Goal: Task Accomplishment & Management: Use online tool/utility

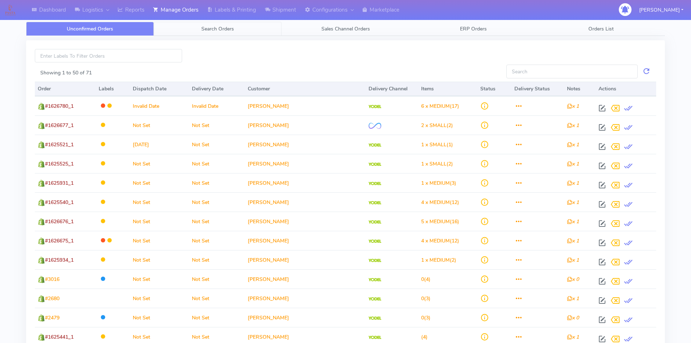
click at [232, 31] on span "Search Orders" at bounding box center [217, 28] width 33 height 7
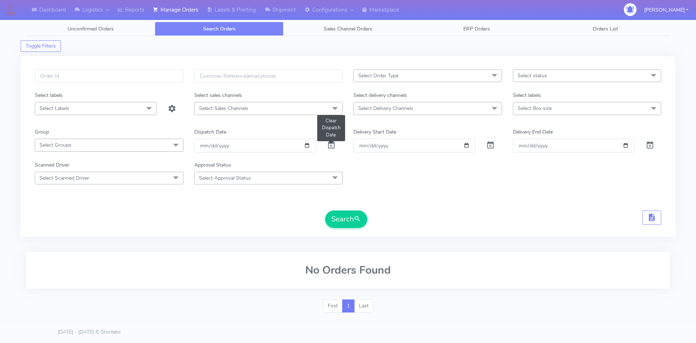
click at [331, 146] on span at bounding box center [331, 146] width 9 height 7
click at [309, 146] on input "date" at bounding box center [255, 144] width 122 height 13
click at [389, 185] on form "Select Order Type Select All MEALS ATAVI One Off Pasta Club Gift Kit Event Unkn…" at bounding box center [348, 148] width 626 height 158
click at [307, 146] on input "date" at bounding box center [255, 144] width 122 height 13
type input "[DATE]"
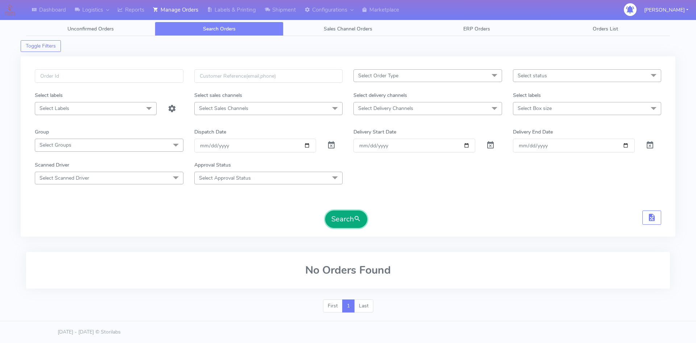
click at [346, 216] on button "Search" at bounding box center [346, 218] width 42 height 17
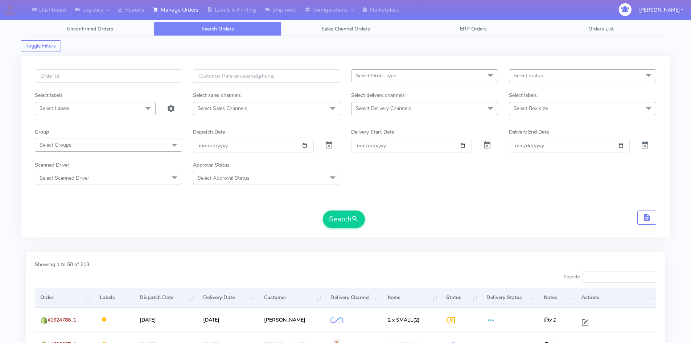
click at [575, 76] on span "Select status" at bounding box center [582, 75] width 147 height 13
click at [535, 137] on div "Confirmed" at bounding box center [582, 137] width 139 height 8
checkbox input "true"
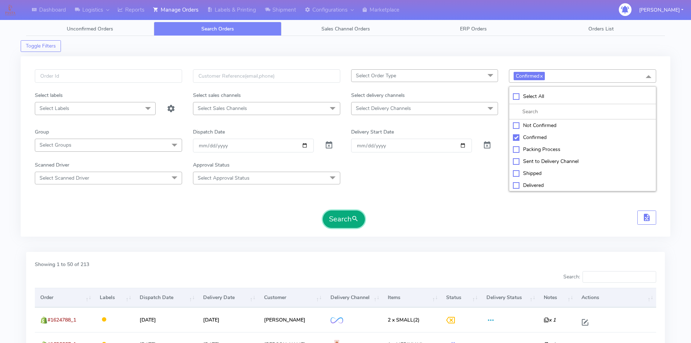
click at [347, 221] on button "Search" at bounding box center [344, 218] width 42 height 17
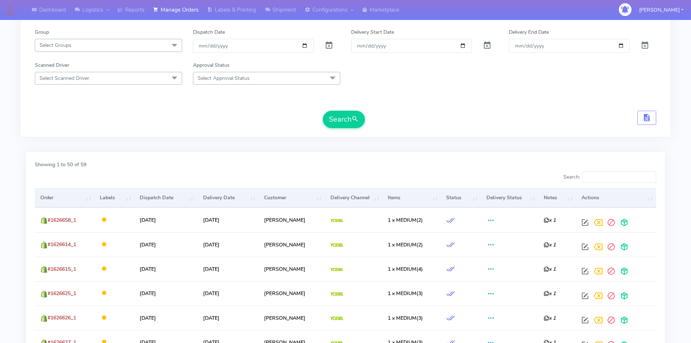
scroll to position [218, 0]
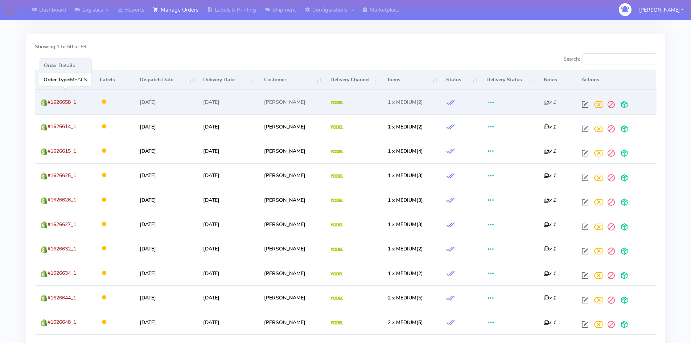
drag, startPoint x: 84, startPoint y: 100, endPoint x: 47, endPoint y: 100, distance: 37.7
click at [47, 100] on td "#1626658_1" at bounding box center [64, 102] width 59 height 24
copy span "#1626658_1"
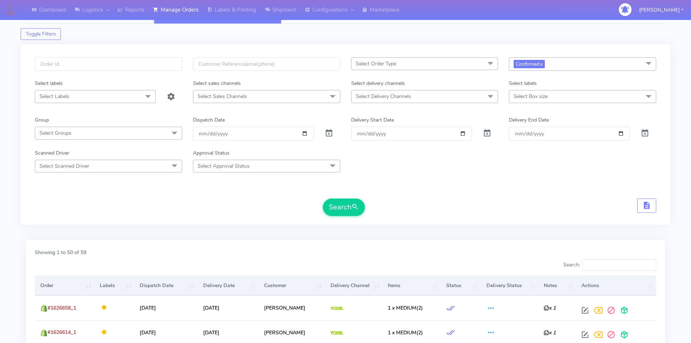
scroll to position [0, 0]
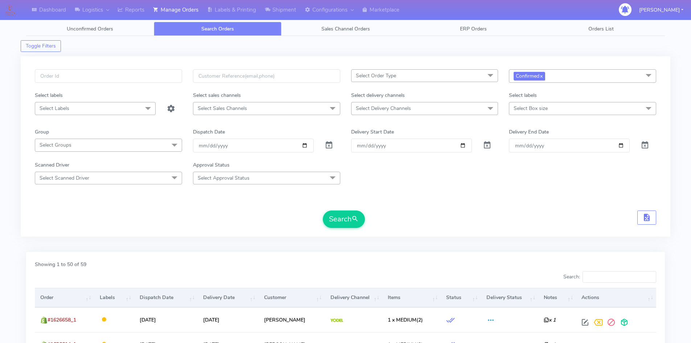
click at [542, 76] on link "x" at bounding box center [540, 76] width 3 height 8
click at [461, 145] on input "Order" at bounding box center [411, 144] width 121 height 13
click at [463, 146] on input "[DATE]" at bounding box center [411, 144] width 121 height 13
type input "[DATE]"
click at [621, 145] on input "Delivery End Date" at bounding box center [569, 144] width 121 height 13
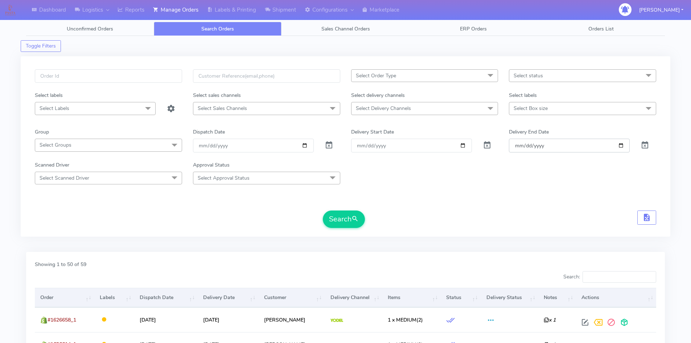
type input "[DATE]"
click at [343, 216] on button "Search" at bounding box center [344, 218] width 42 height 17
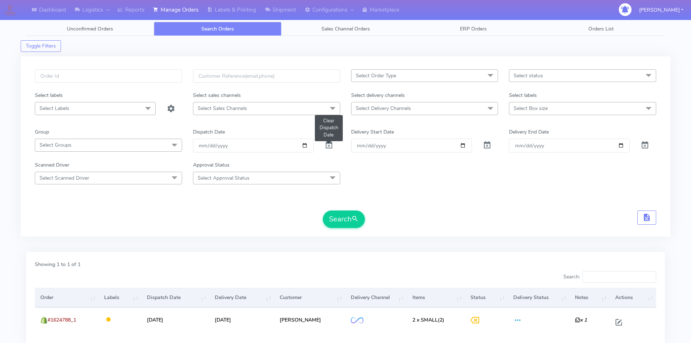
click at [331, 144] on span at bounding box center [328, 146] width 9 height 7
click at [348, 220] on button "Search" at bounding box center [344, 218] width 42 height 17
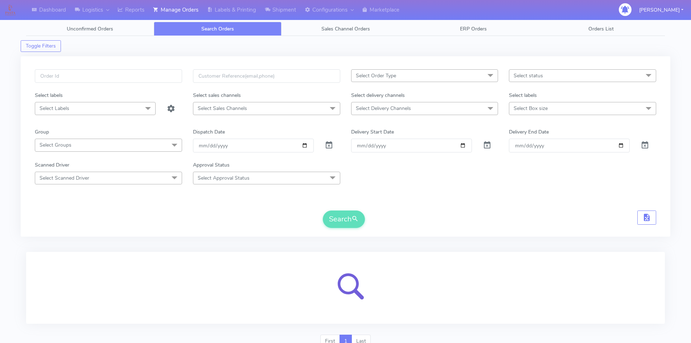
scroll to position [32, 0]
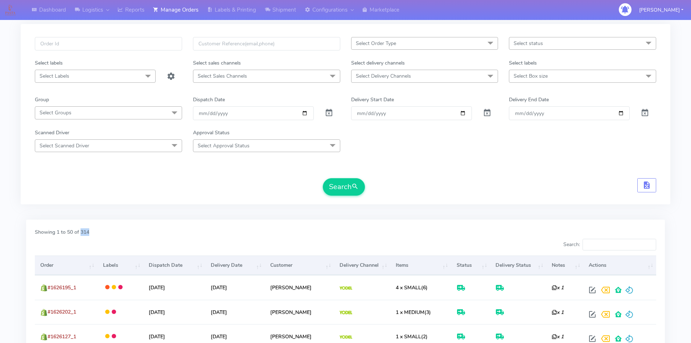
drag, startPoint x: 82, startPoint y: 229, endPoint x: 93, endPoint y: 229, distance: 11.2
click at [93, 229] on div "Showing 1 to 50 of 314" at bounding box center [345, 233] width 632 height 11
click at [135, 237] on div "Showing 1 to 50 of 314" at bounding box center [345, 233] width 632 height 11
drag, startPoint x: 105, startPoint y: 236, endPoint x: 80, endPoint y: 231, distance: 24.8
click at [80, 231] on div "Showing 1 to 50 of 314" at bounding box center [345, 233] width 632 height 11
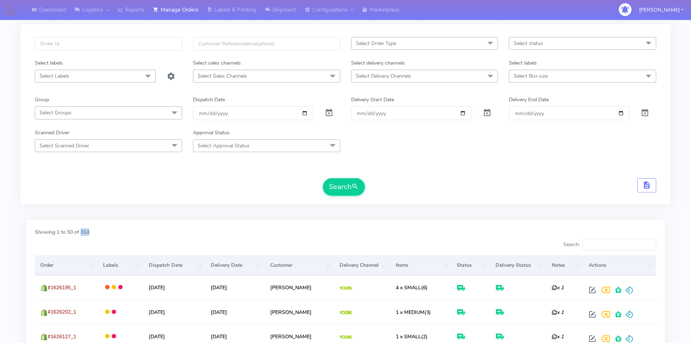
copy label "314"
click at [117, 231] on div "Showing 1 to 50 of 314" at bounding box center [345, 233] width 632 height 11
click at [336, 186] on button "Search" at bounding box center [344, 186] width 42 height 17
click at [622, 112] on input "[DATE]" at bounding box center [569, 112] width 121 height 13
type input "[DATE]"
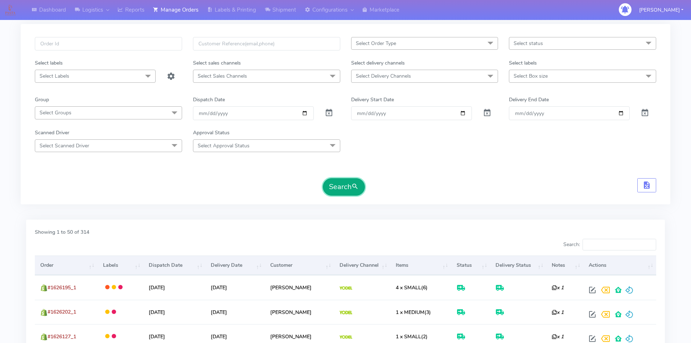
click at [347, 185] on button "Search" at bounding box center [344, 186] width 42 height 17
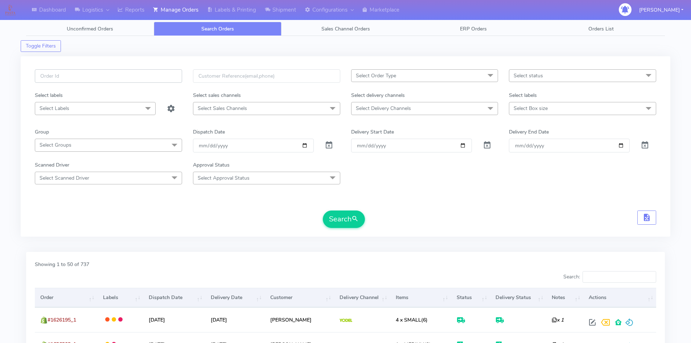
click at [135, 78] on input "text" at bounding box center [108, 75] width 147 height 13
paste input "#1620873_1"
click at [46, 74] on input "##1620873_1" at bounding box center [108, 75] width 147 height 13
click at [352, 218] on button "Search" at bounding box center [344, 218] width 42 height 17
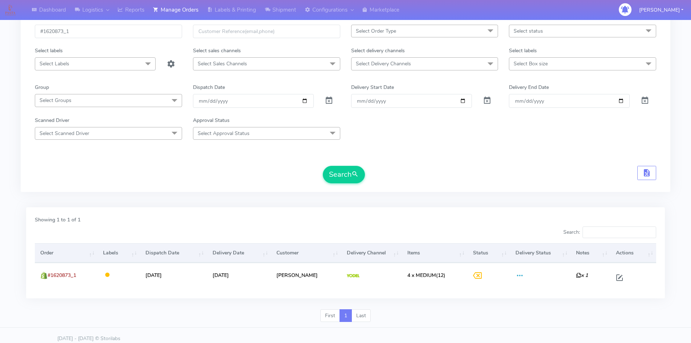
scroll to position [51, 0]
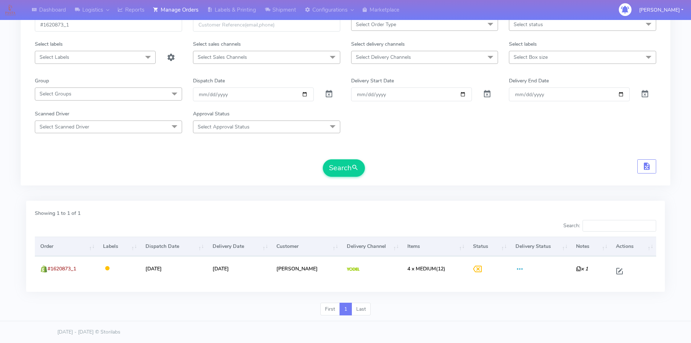
click at [485, 207] on div "Showing 1 to 1 of 1 Search: Order Labels Dispatch Date Delivery Date Customer D…" at bounding box center [345, 245] width 638 height 91
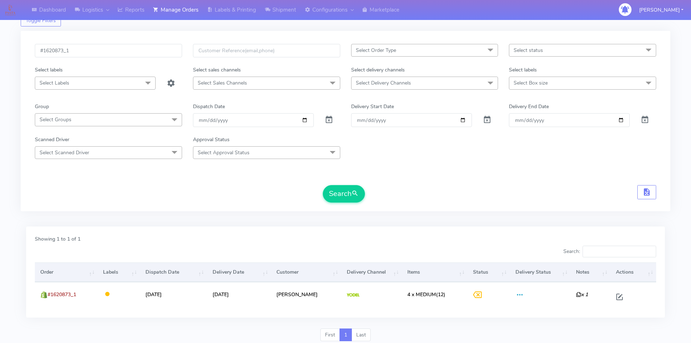
scroll to position [0, 0]
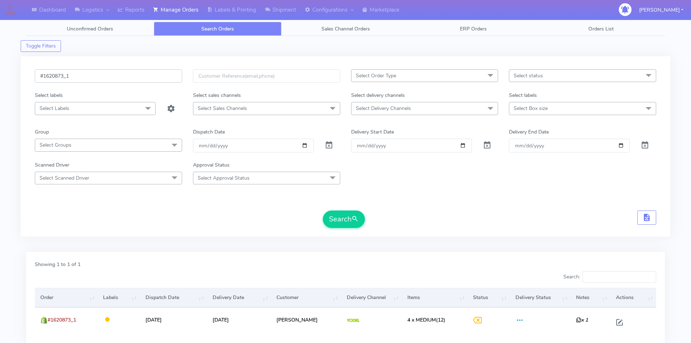
drag, startPoint x: 80, startPoint y: 75, endPoint x: 14, endPoint y: 76, distance: 65.6
click at [14, 76] on div "Dashboard Logistics [GEOGRAPHIC_DATA] Logistics Reports Manage Orders Labels & …" at bounding box center [345, 192] width 691 height 359
paste input "7"
type input "#1620877_1"
click at [345, 220] on button "Search" at bounding box center [344, 218] width 42 height 17
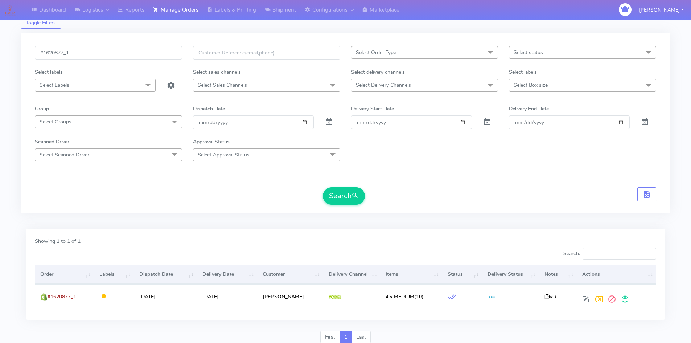
scroll to position [51, 0]
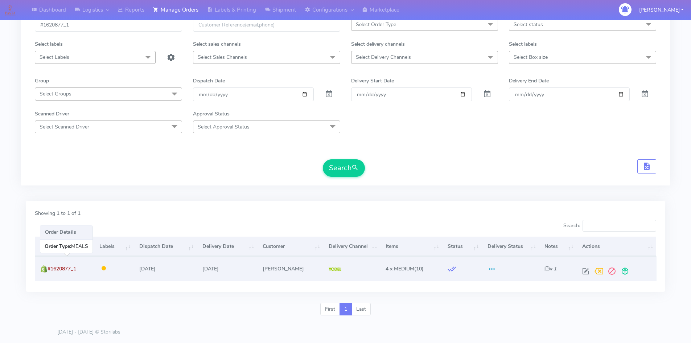
drag, startPoint x: 78, startPoint y: 270, endPoint x: 48, endPoint y: 267, distance: 30.6
click at [48, 267] on td "#1620877_1" at bounding box center [64, 268] width 59 height 24
copy span "#1620877_1"
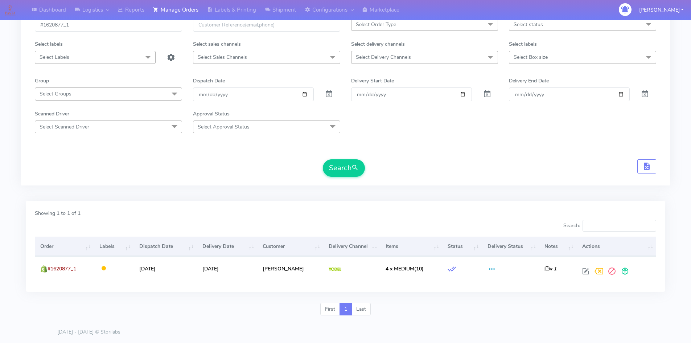
click at [266, 196] on div "Showing 1 to 1 of 1 Search: Order Labels Dispatch Date Delivery Date Customer D…" at bounding box center [345, 249] width 649 height 106
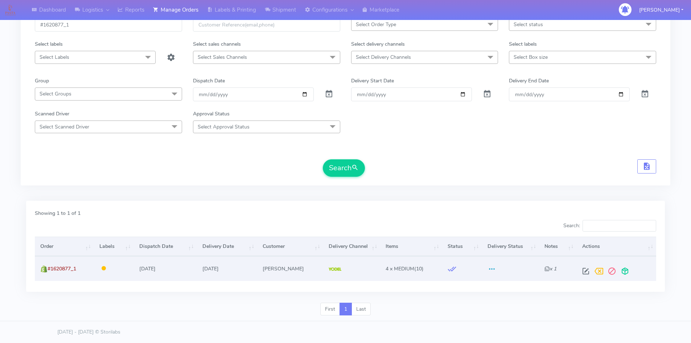
drag, startPoint x: 145, startPoint y: 270, endPoint x: 177, endPoint y: 270, distance: 31.2
click at [177, 270] on td "[DATE]" at bounding box center [165, 268] width 63 height 24
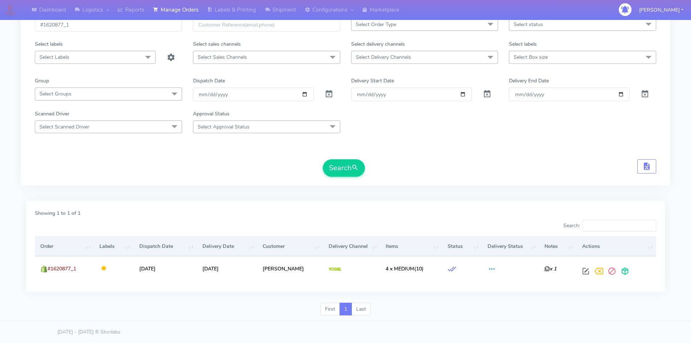
click at [200, 287] on div "Showing 1 to 1 of 1 Search: Order Labels Dispatch Date Delivery Date Customer D…" at bounding box center [345, 245] width 638 height 91
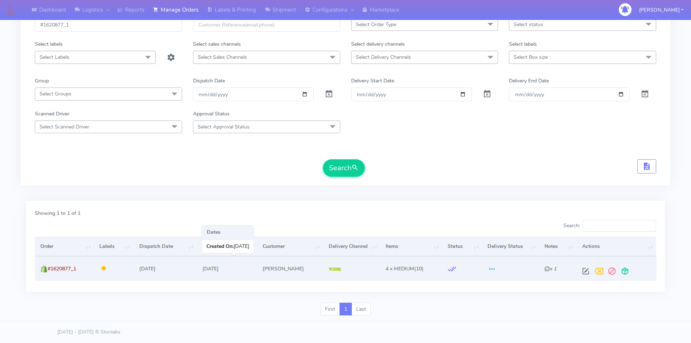
drag, startPoint x: 230, startPoint y: 269, endPoint x: 248, endPoint y: 269, distance: 17.8
click at [247, 269] on td "[DATE]" at bounding box center [227, 268] width 60 height 24
click at [248, 269] on td "[DATE]" at bounding box center [227, 268] width 60 height 24
drag, startPoint x: 241, startPoint y: 269, endPoint x: 196, endPoint y: 269, distance: 44.6
click at [196, 269] on tr "#1620877_1 [DATE] [DATE] [PERSON_NAME] 4 x MEDIUM (10) x 1" at bounding box center [345, 268] width 621 height 24
